Goal: Information Seeking & Learning: Learn about a topic

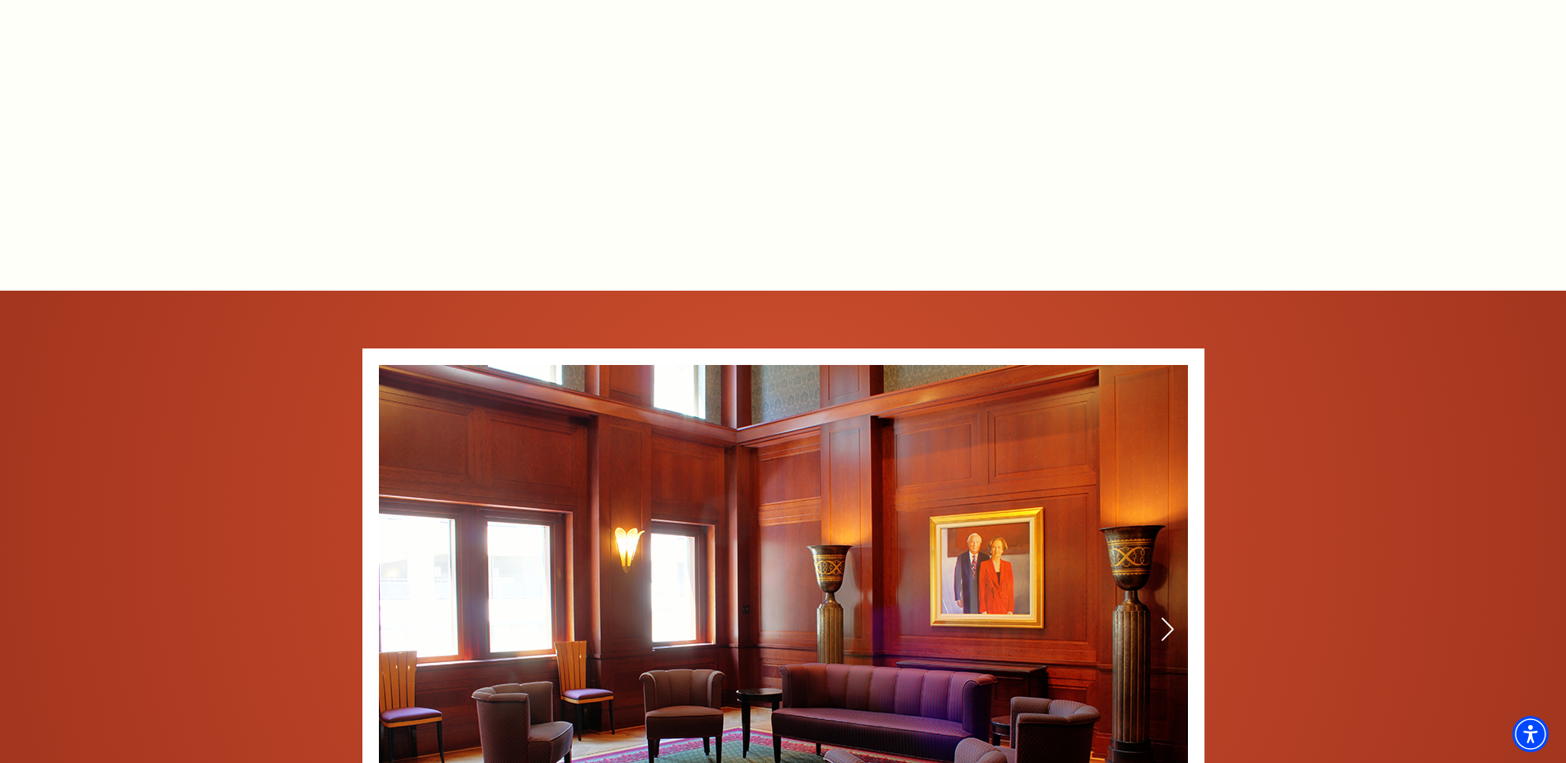
scroll to position [1568, 0]
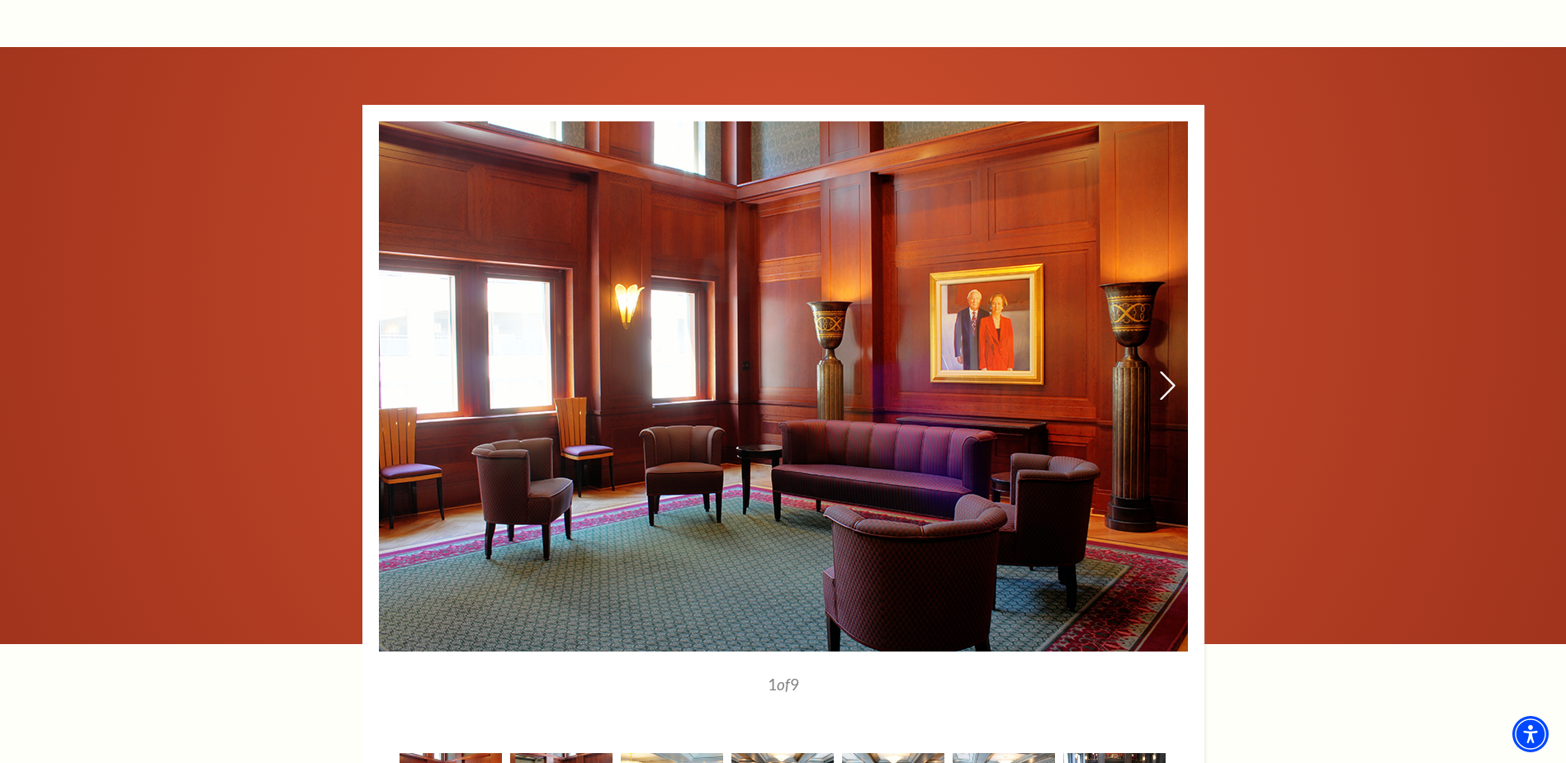
click at [1167, 371] on icon at bounding box center [1166, 385] width 17 height 29
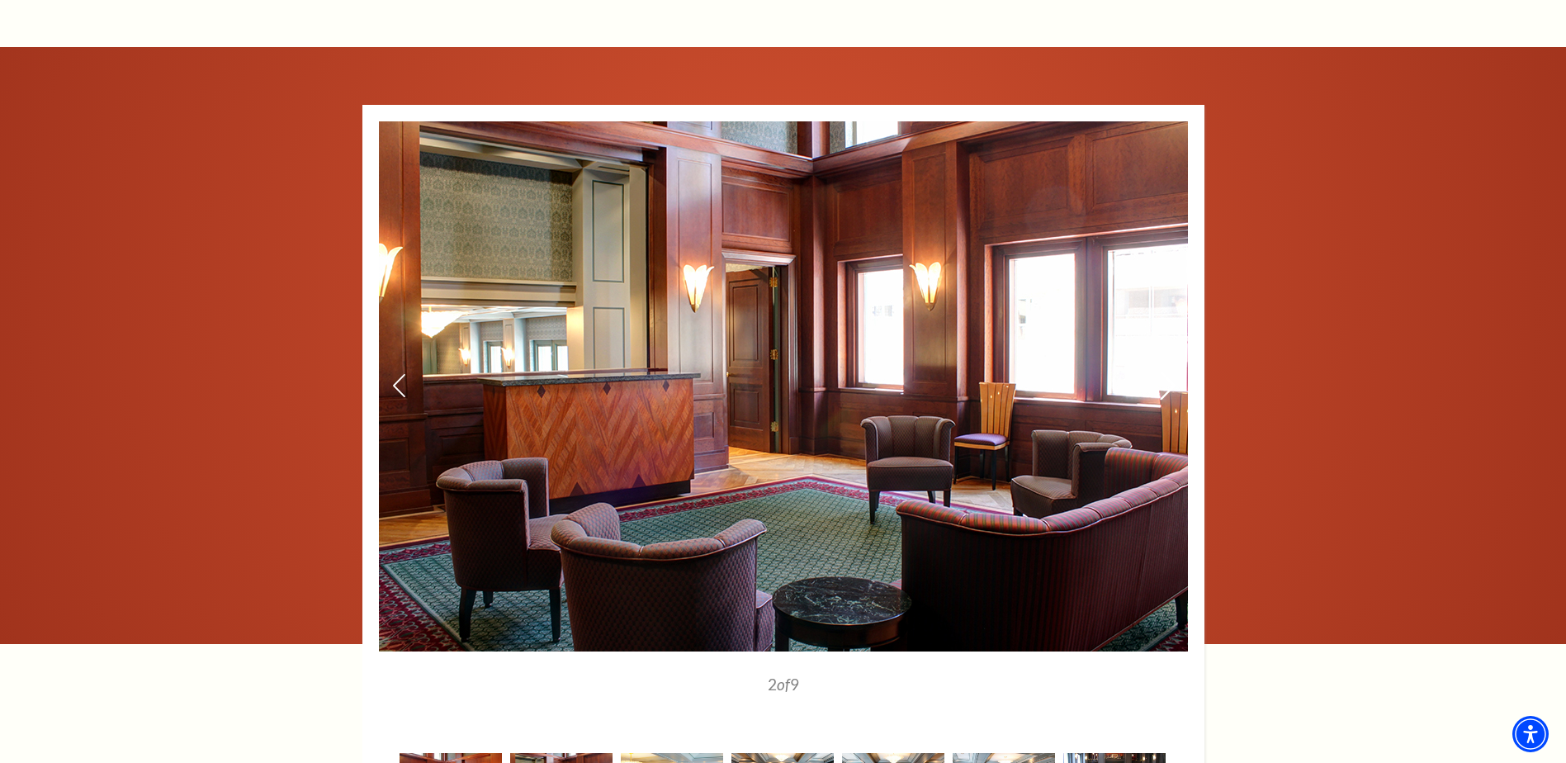
click at [1167, 371] on icon at bounding box center [1166, 385] width 17 height 29
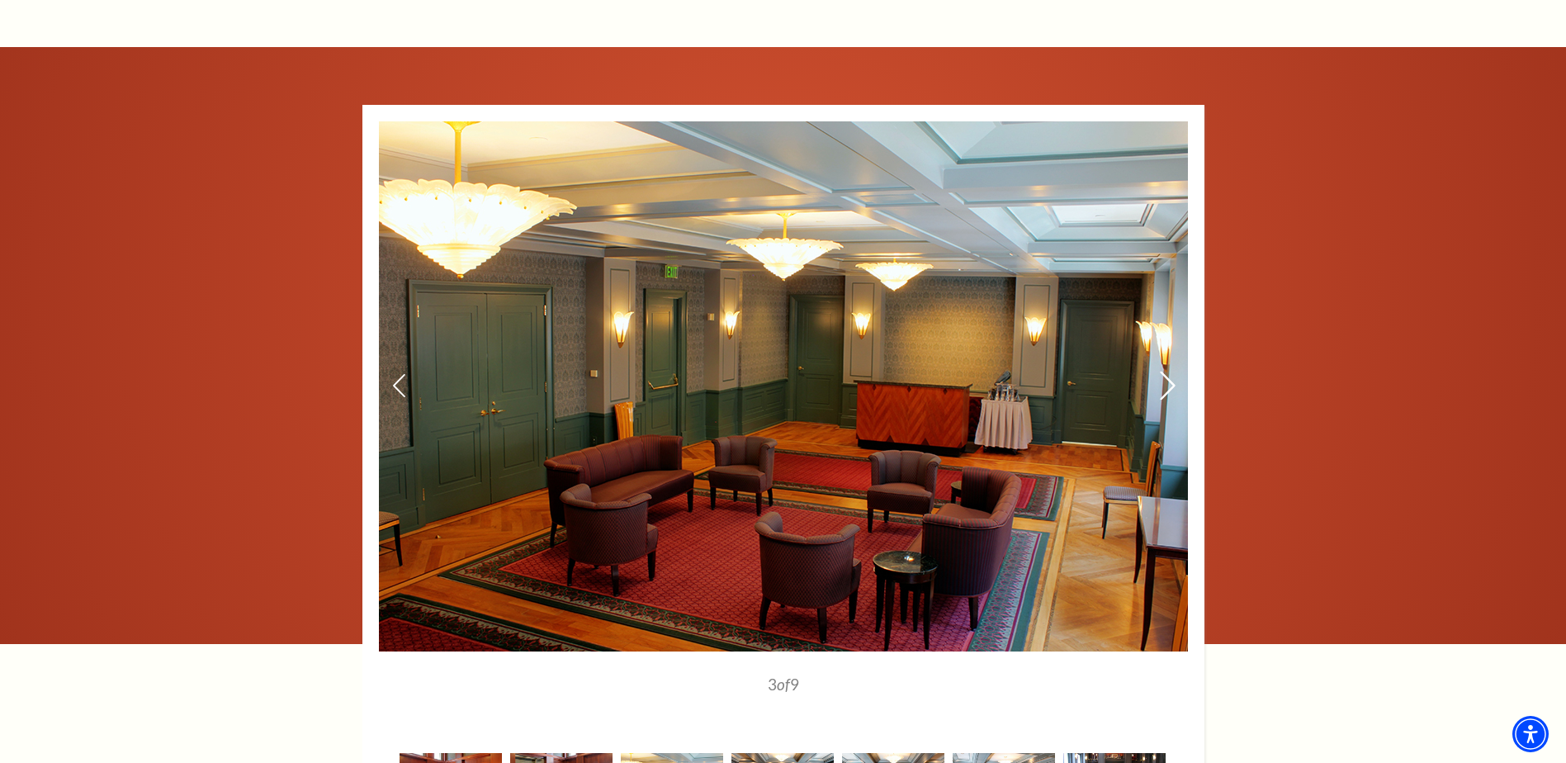
click at [1167, 371] on icon at bounding box center [1166, 385] width 17 height 29
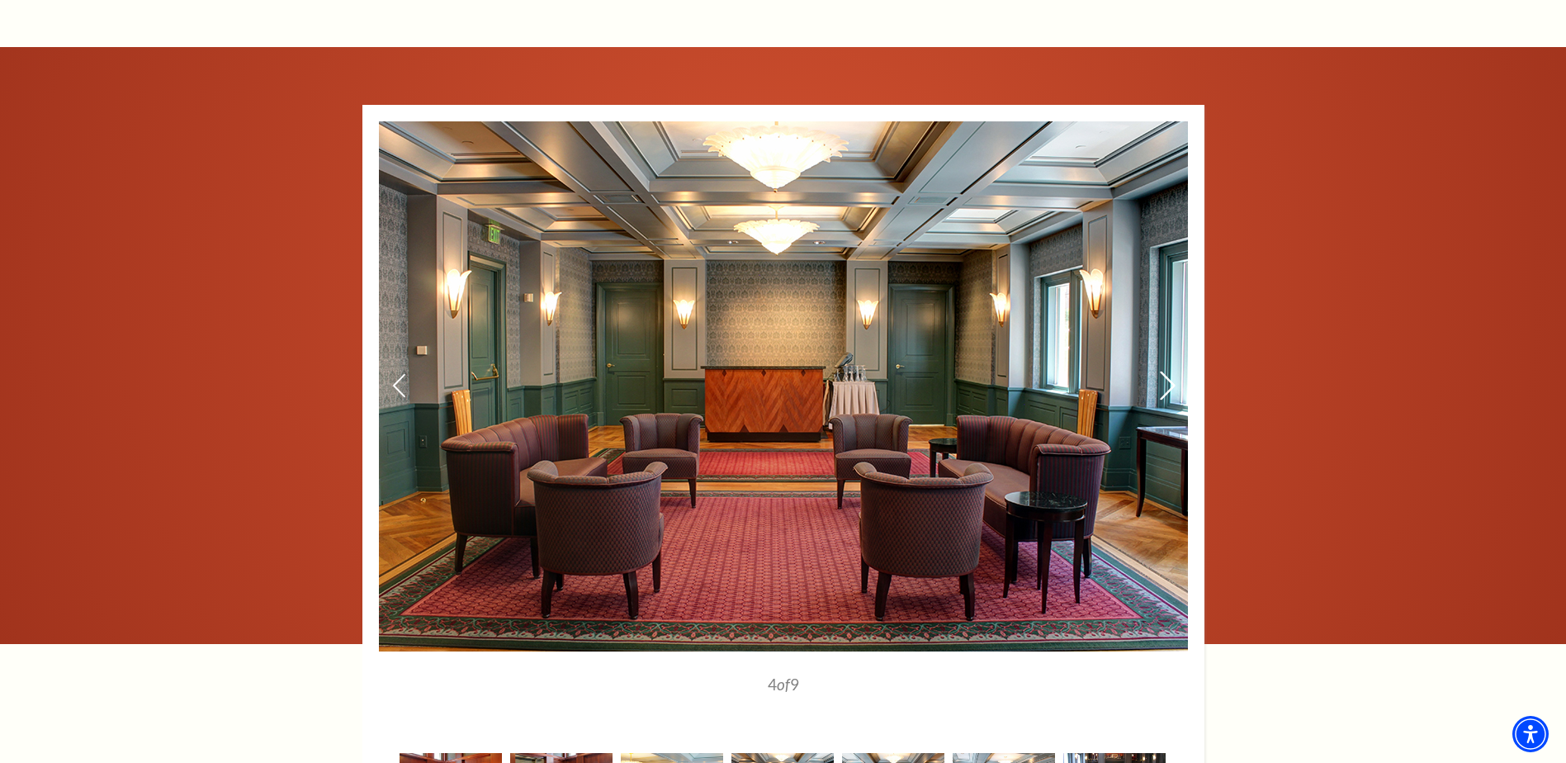
click at [1167, 371] on icon at bounding box center [1166, 385] width 17 height 29
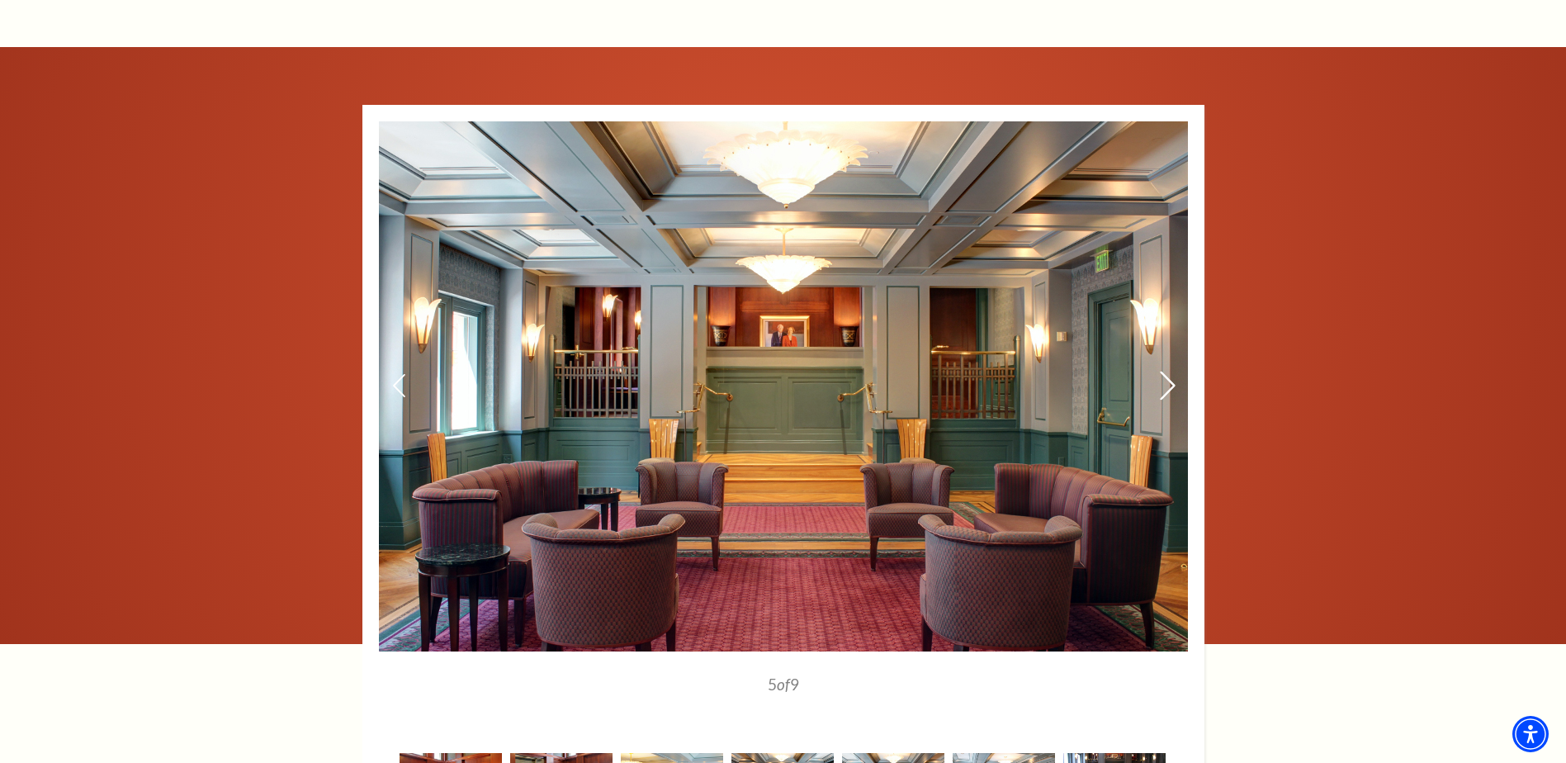
click at [1167, 371] on icon at bounding box center [1166, 385] width 17 height 29
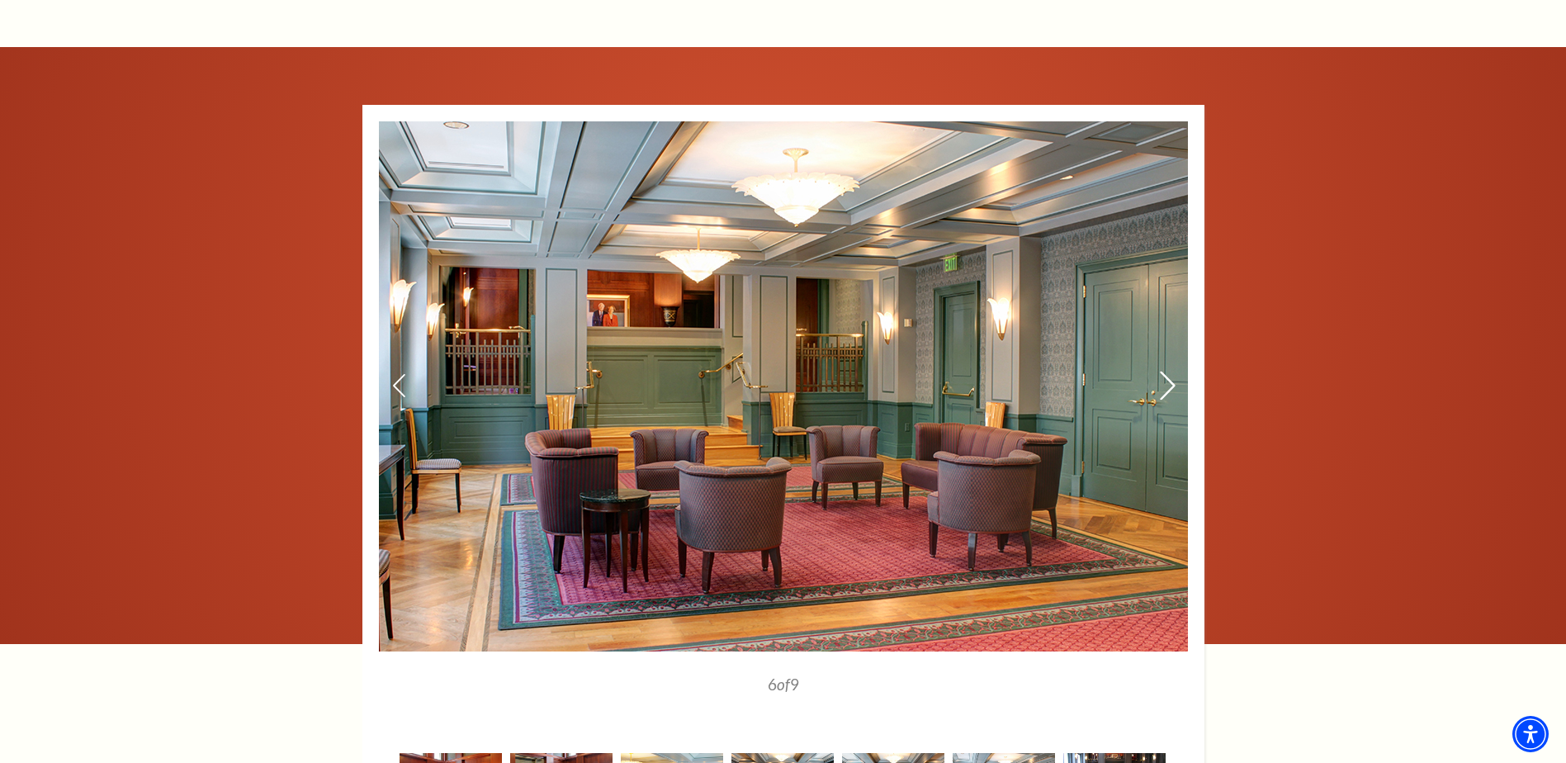
click at [1167, 371] on icon at bounding box center [1166, 385] width 17 height 29
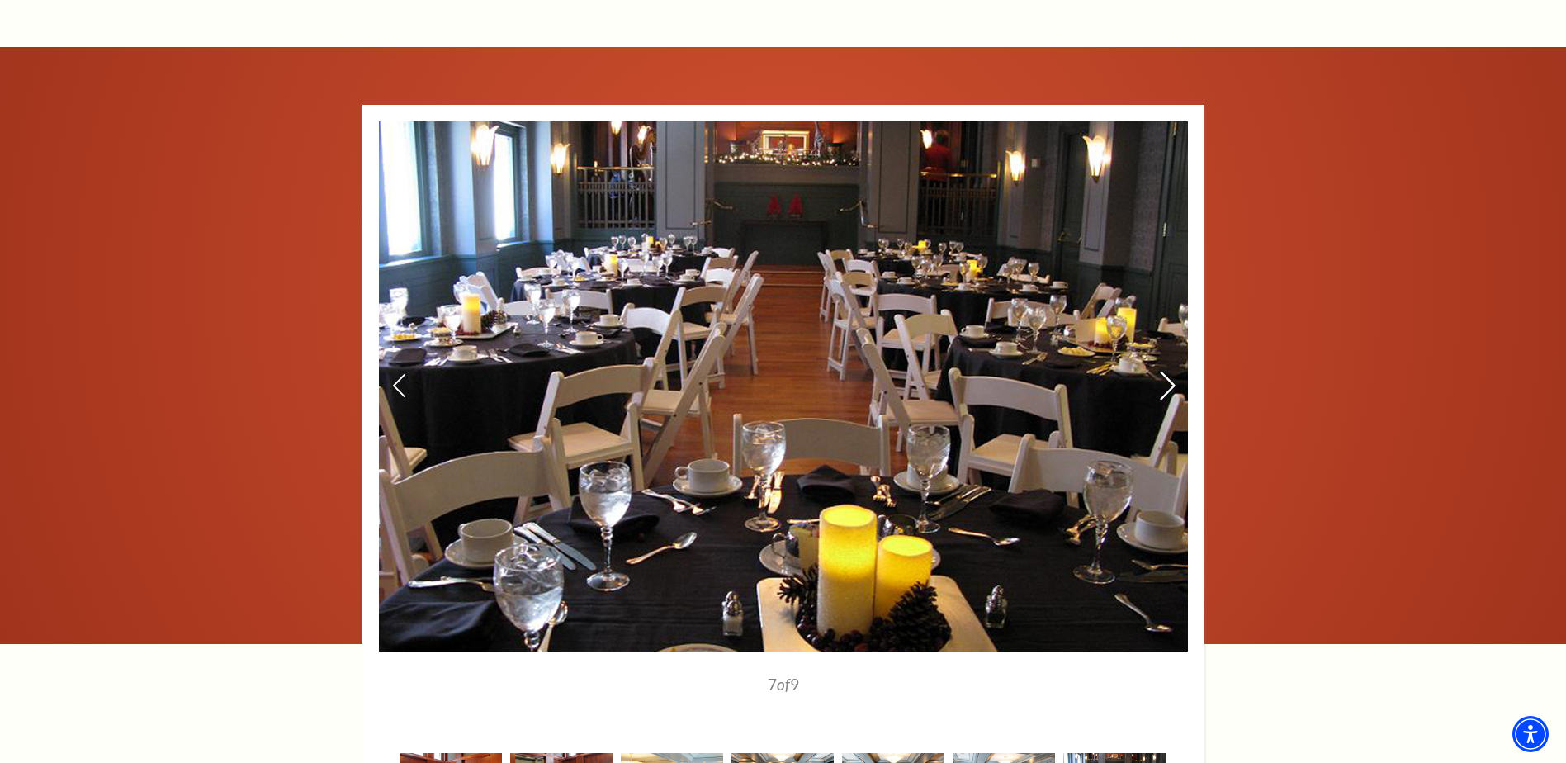
click at [1167, 371] on icon at bounding box center [1166, 385] width 17 height 29
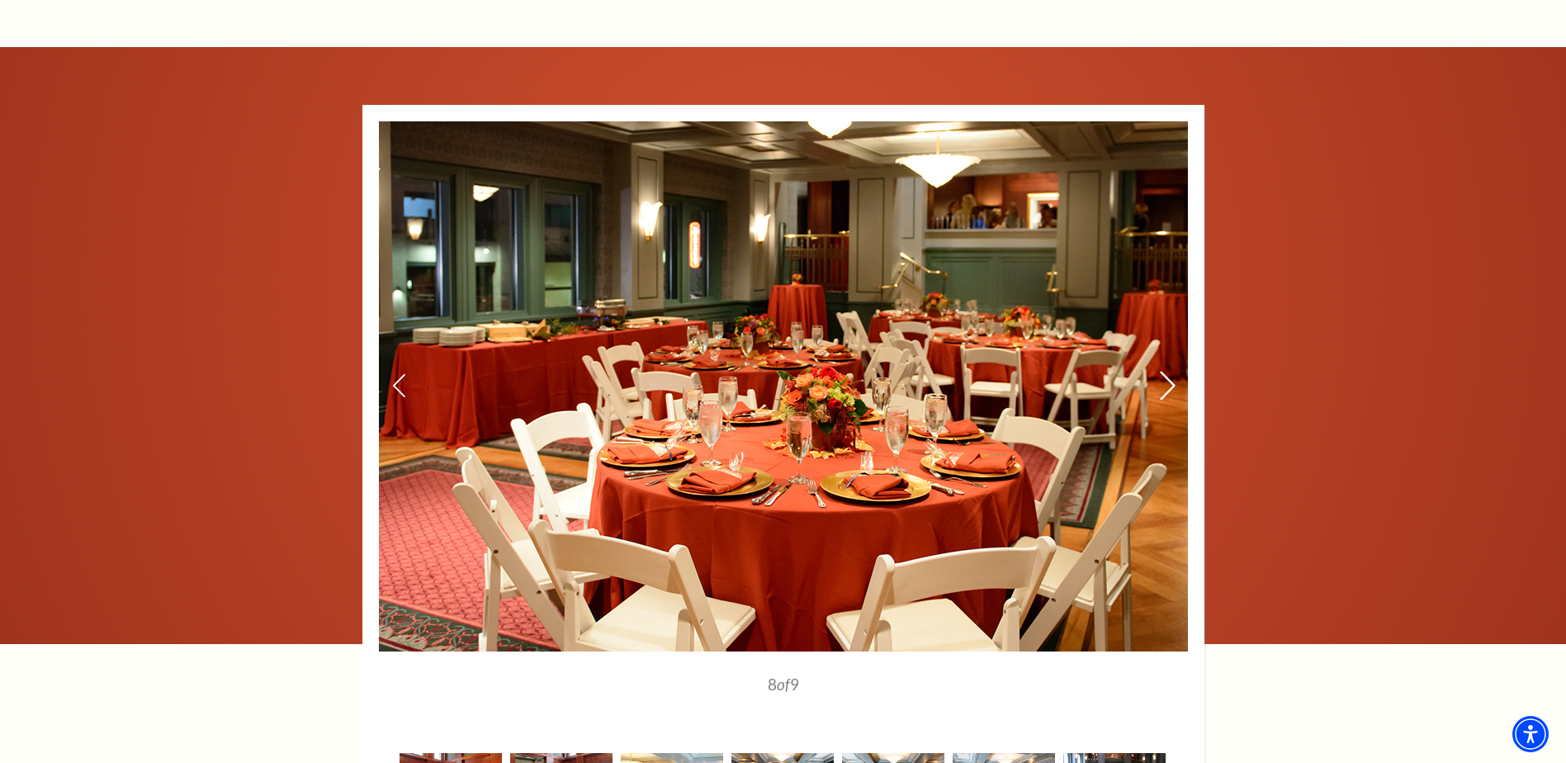
click at [1167, 371] on icon at bounding box center [1166, 385] width 17 height 29
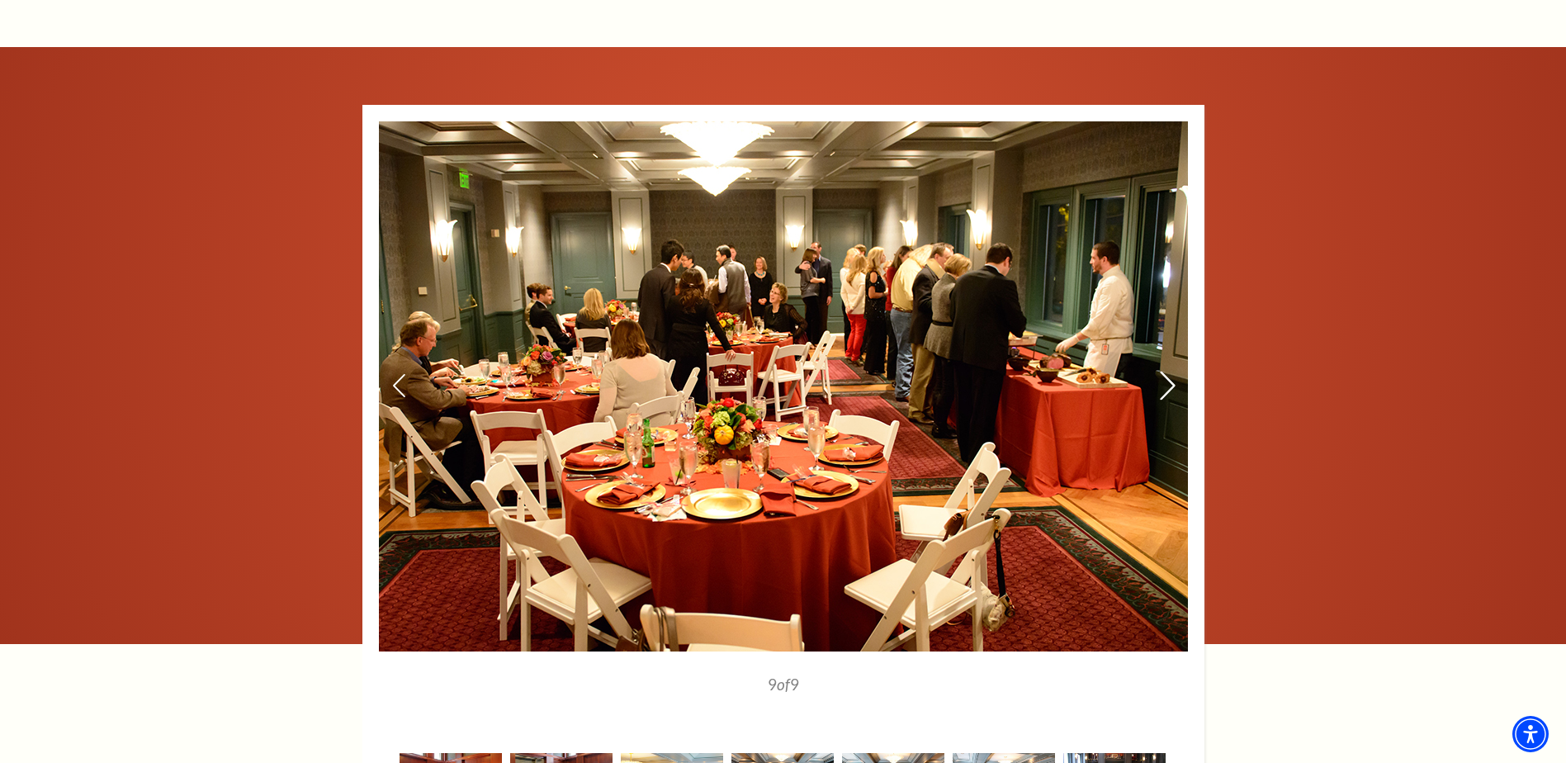
click at [1167, 371] on icon at bounding box center [1166, 385] width 17 height 29
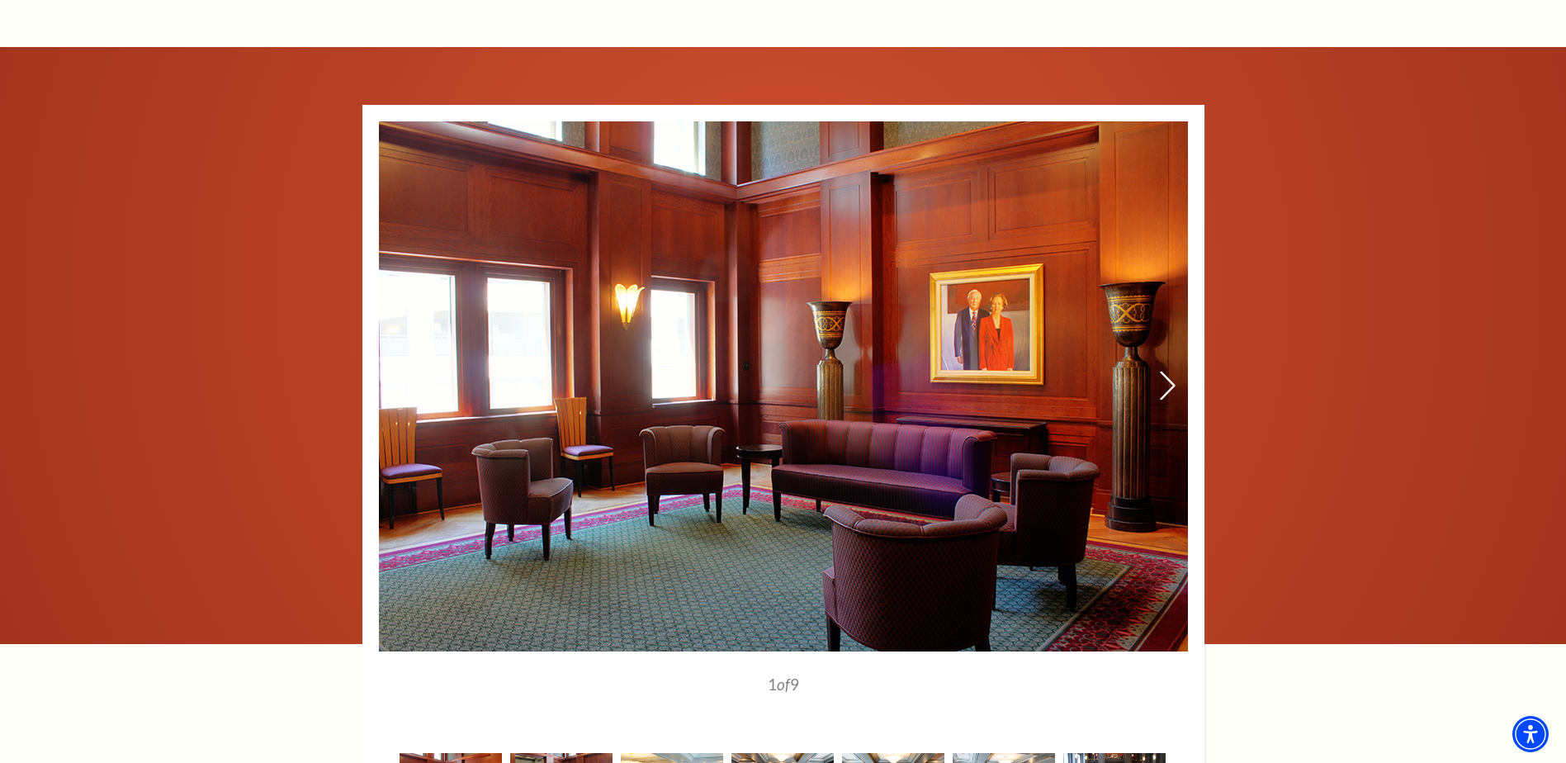
click at [1167, 371] on icon at bounding box center [1166, 385] width 17 height 29
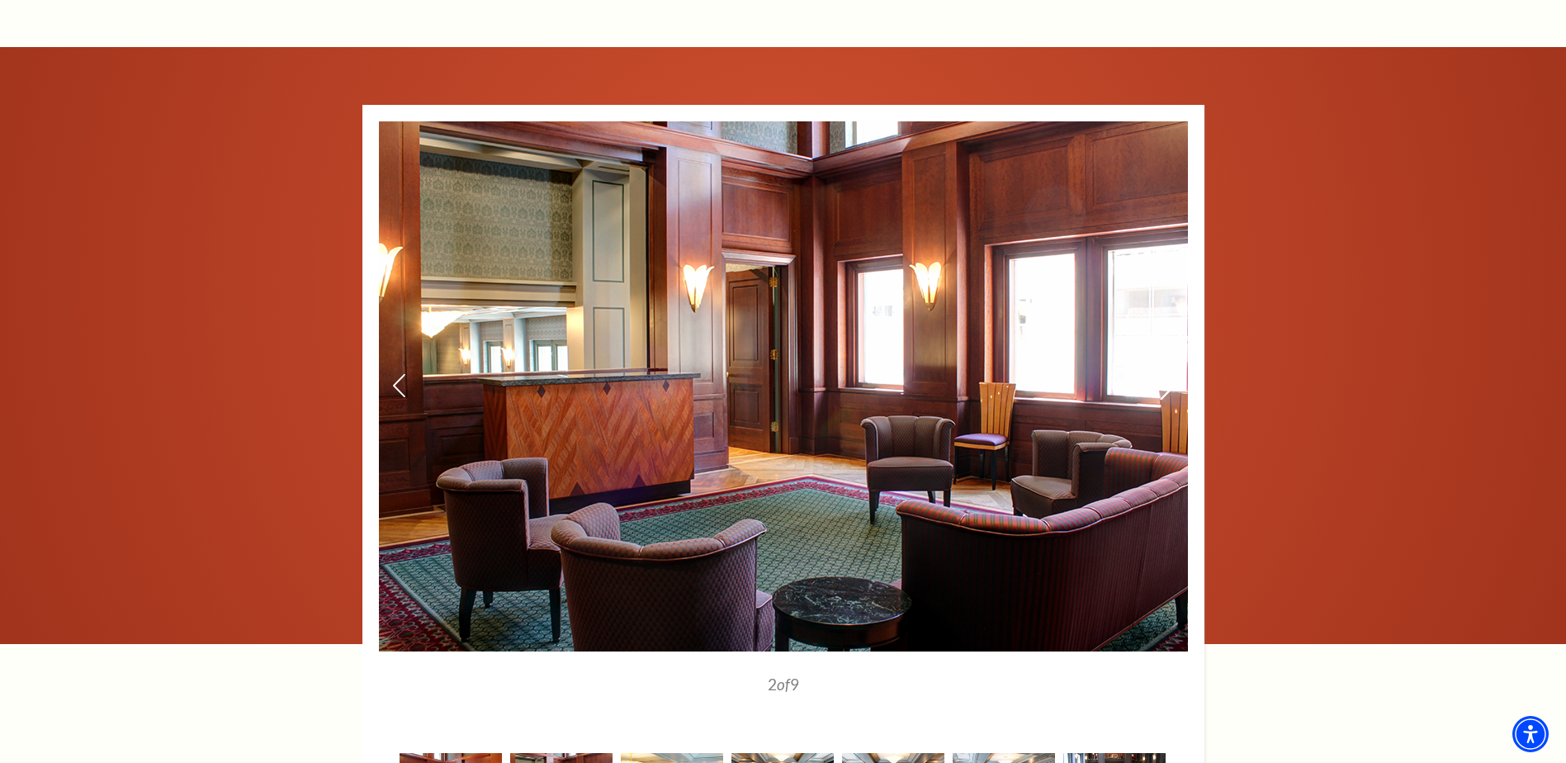
click at [1167, 371] on icon at bounding box center [1166, 385] width 17 height 29
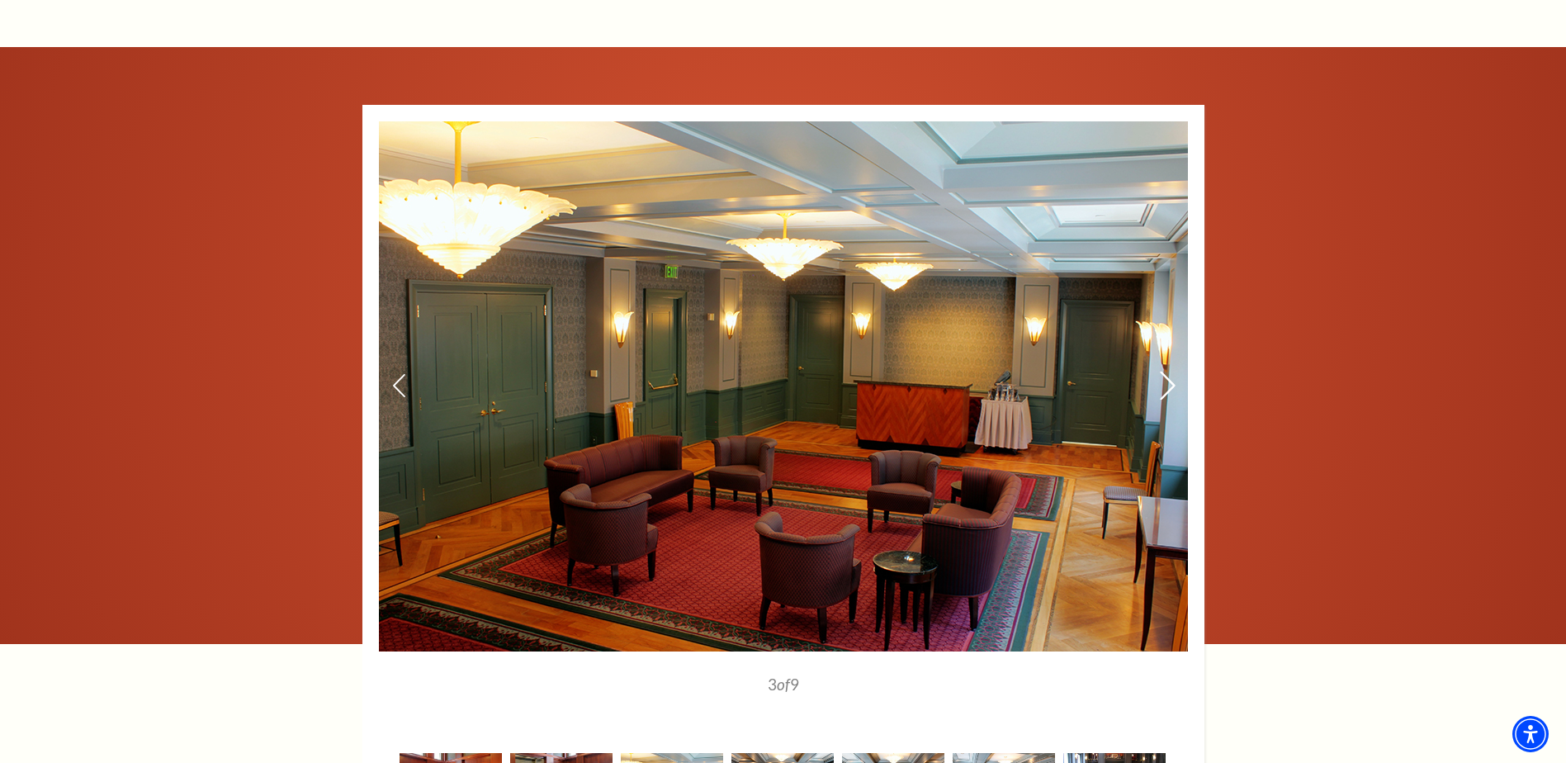
click at [1167, 371] on icon at bounding box center [1166, 385] width 17 height 29
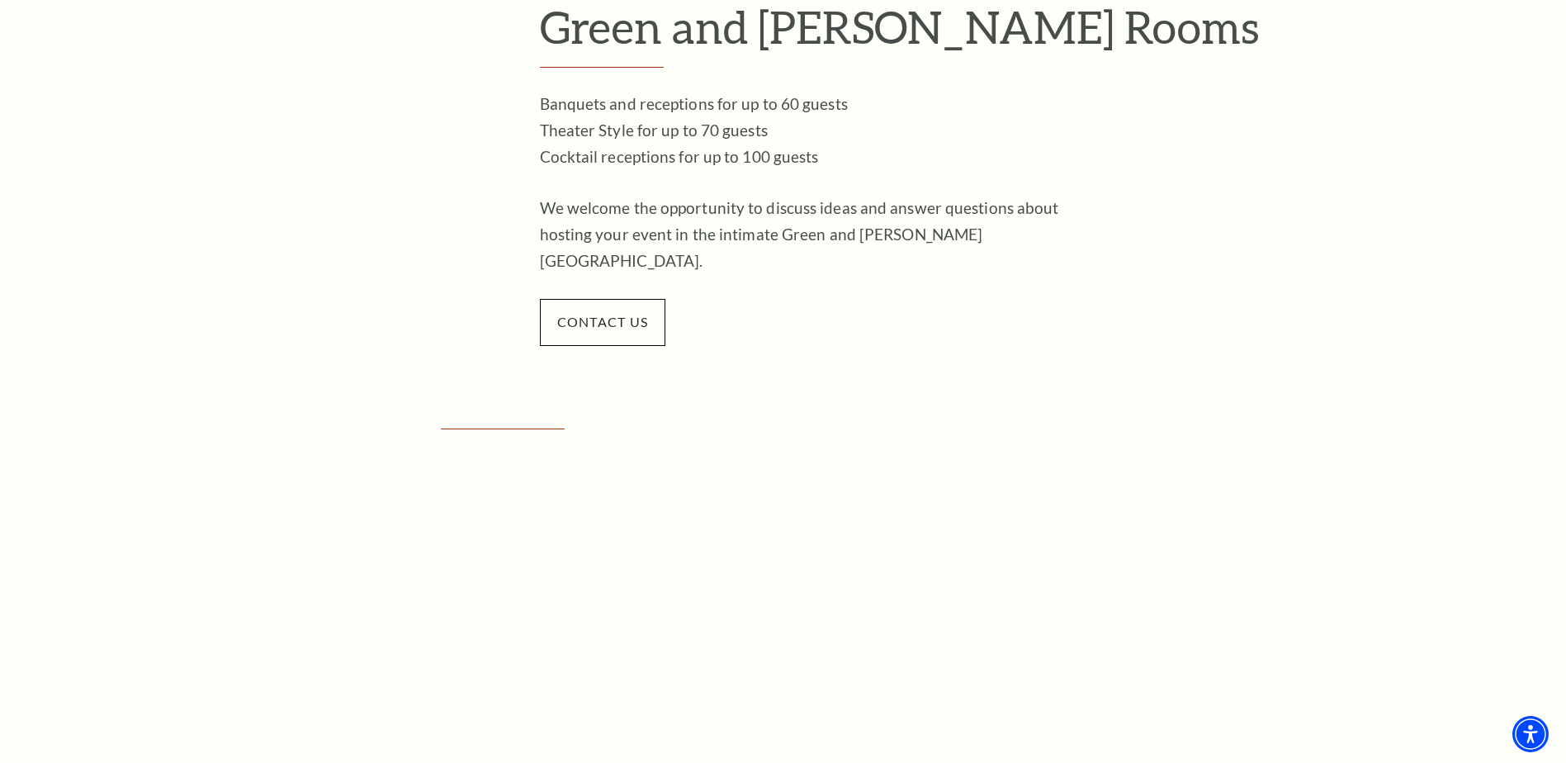
scroll to position [805, 0]
